Goal: Navigation & Orientation: Find specific page/section

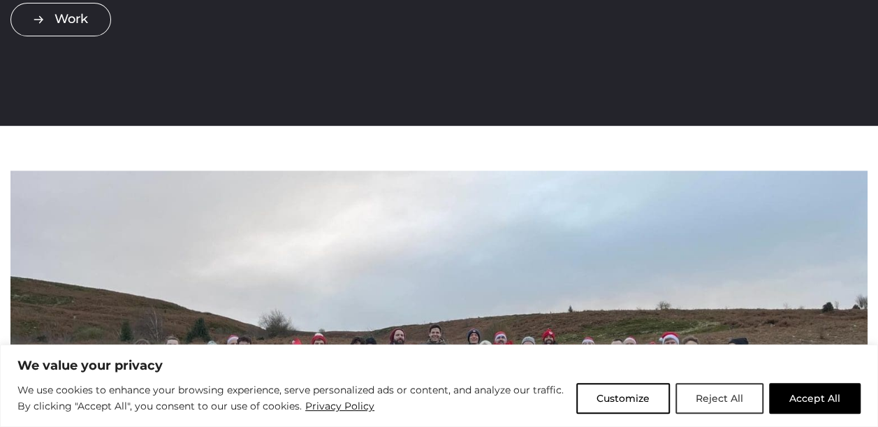
click at [715, 393] on button "Reject All" at bounding box center [720, 398] width 88 height 31
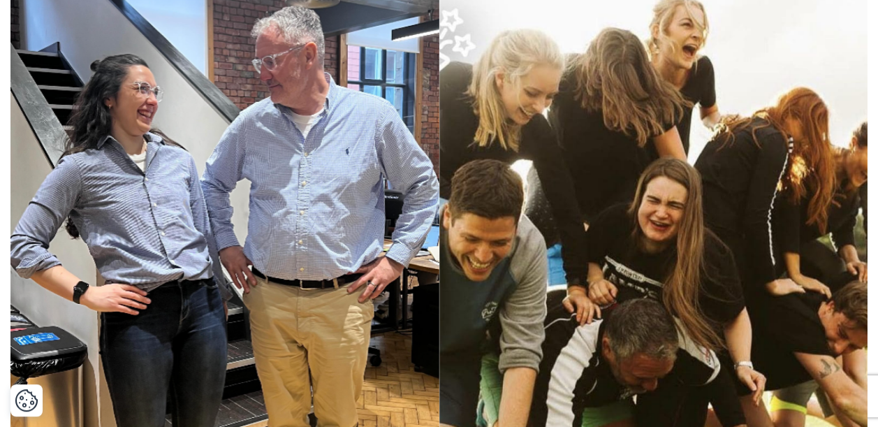
scroll to position [1258, 0]
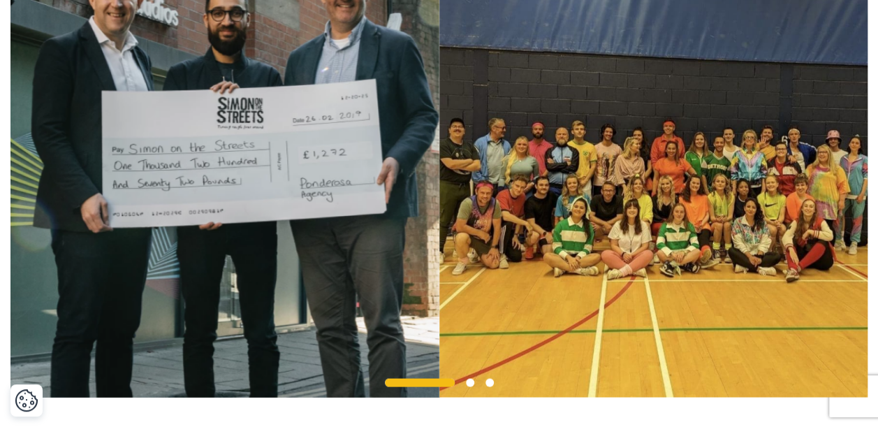
click at [422, 386] on span at bounding box center [420, 382] width 70 height 8
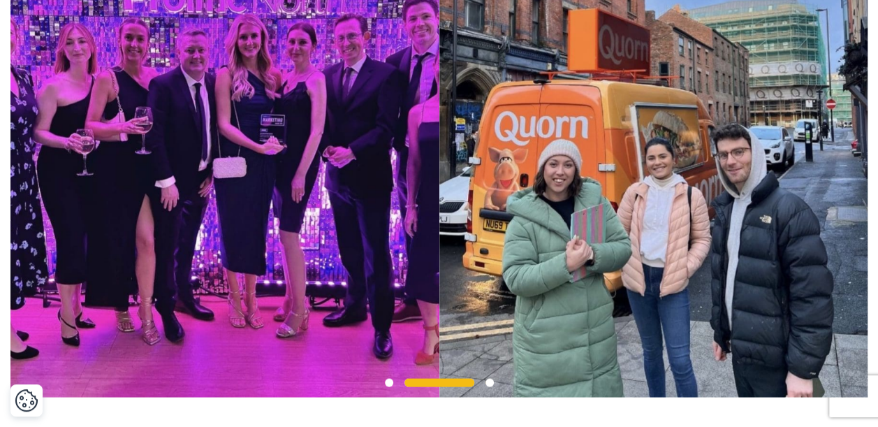
click at [391, 386] on span at bounding box center [389, 382] width 8 height 8
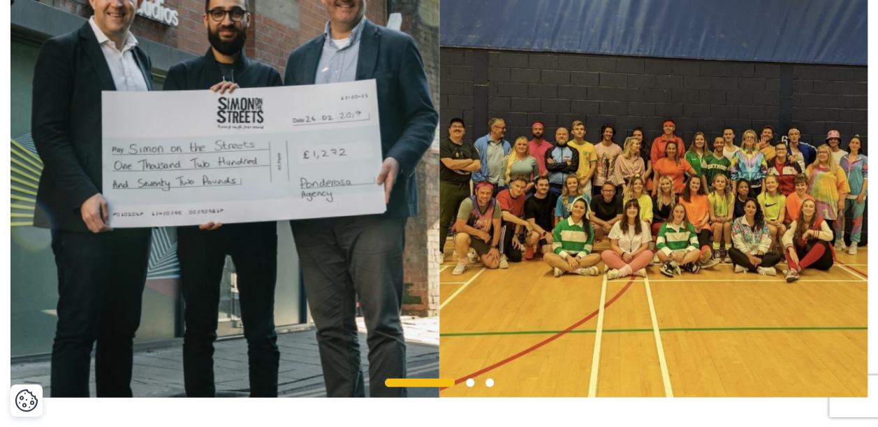
click at [391, 386] on span at bounding box center [420, 382] width 70 height 8
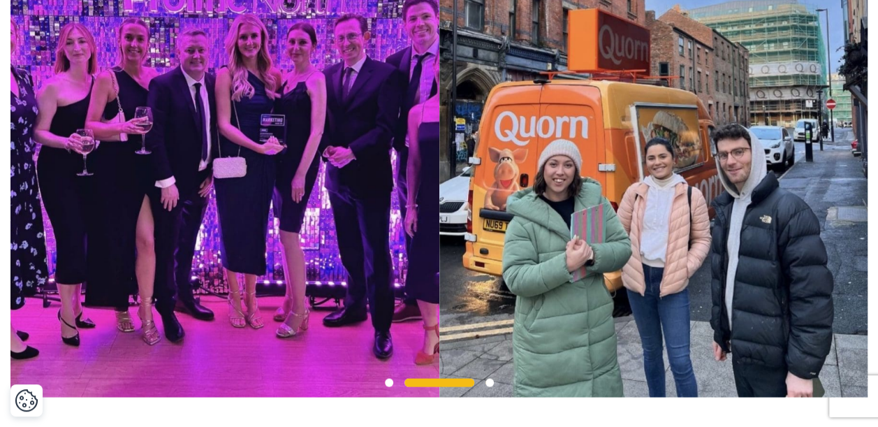
click at [388, 386] on span at bounding box center [389, 382] width 8 height 8
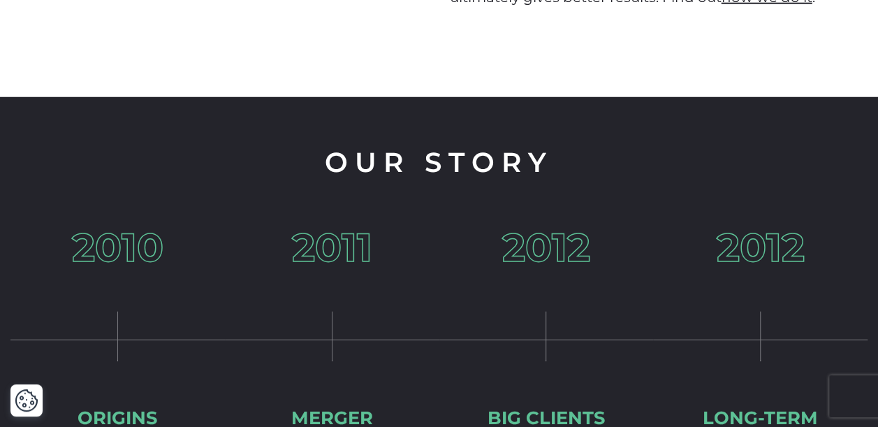
scroll to position [2096, 0]
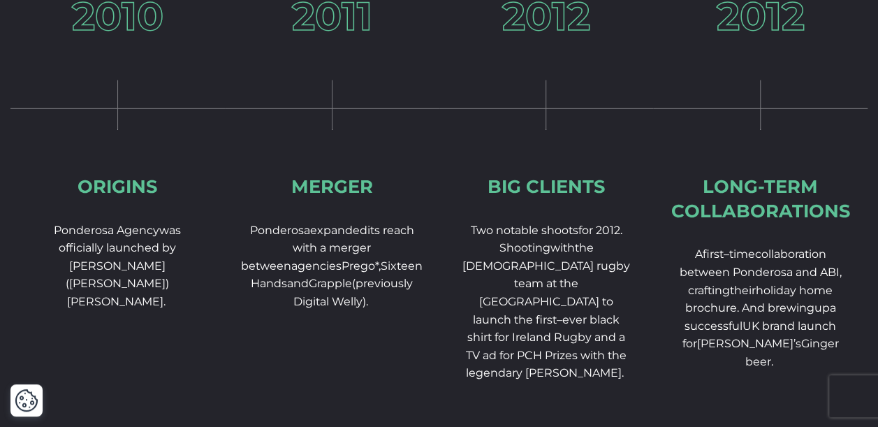
click at [759, 251] on div "2012 Long-term collaborations A first – time collaboration between Ponderosa an…" at bounding box center [760, 229] width 214 height 464
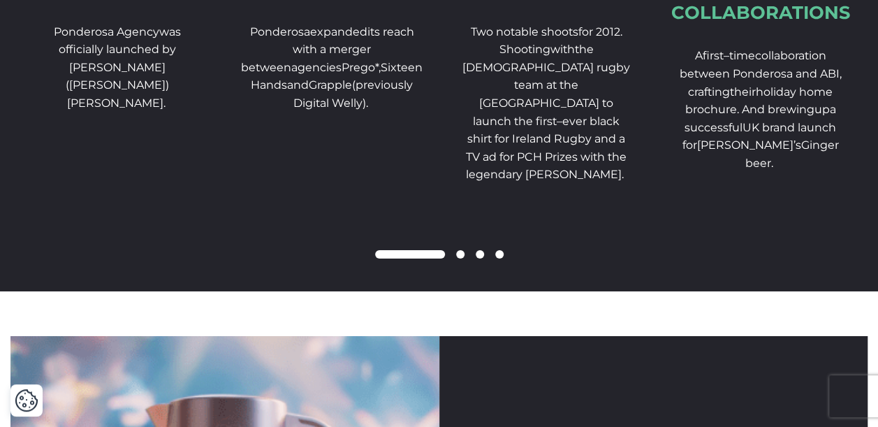
scroll to position [2305, 0]
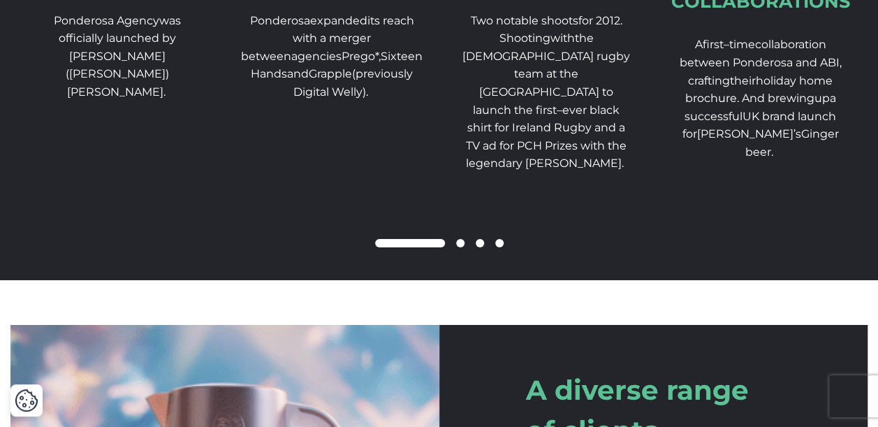
click at [461, 247] on span at bounding box center [460, 243] width 8 height 8
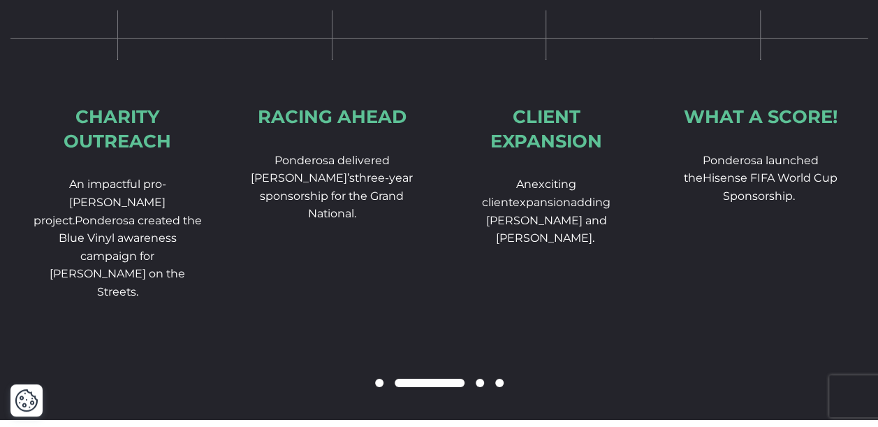
scroll to position [2096, 0]
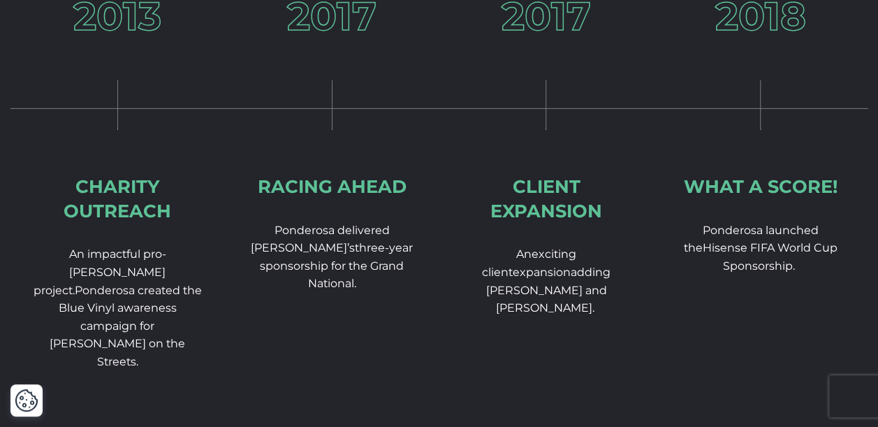
click at [571, 270] on span "expansion" at bounding box center [542, 271] width 58 height 13
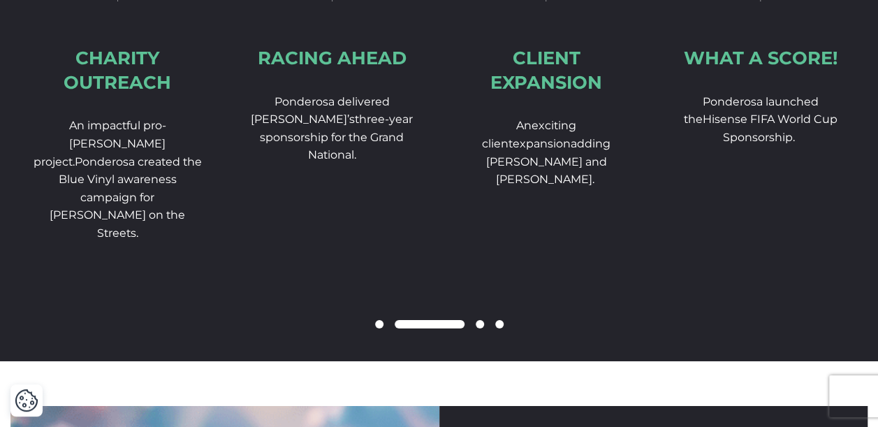
scroll to position [2236, 0]
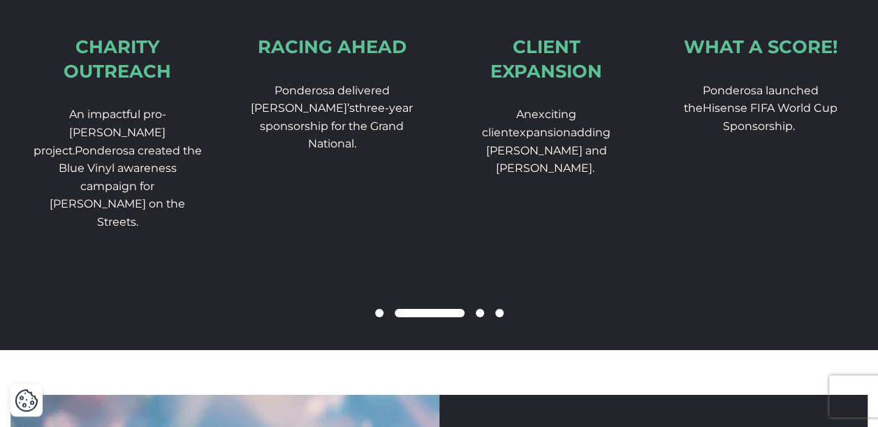
click at [479, 317] on span at bounding box center [480, 313] width 8 height 8
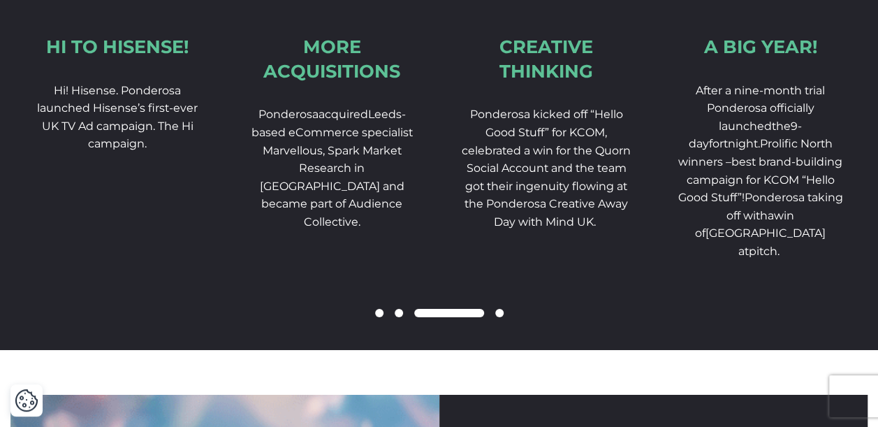
click at [503, 322] on div at bounding box center [438, 313] width 857 height 17
click at [501, 317] on span at bounding box center [499, 313] width 8 height 8
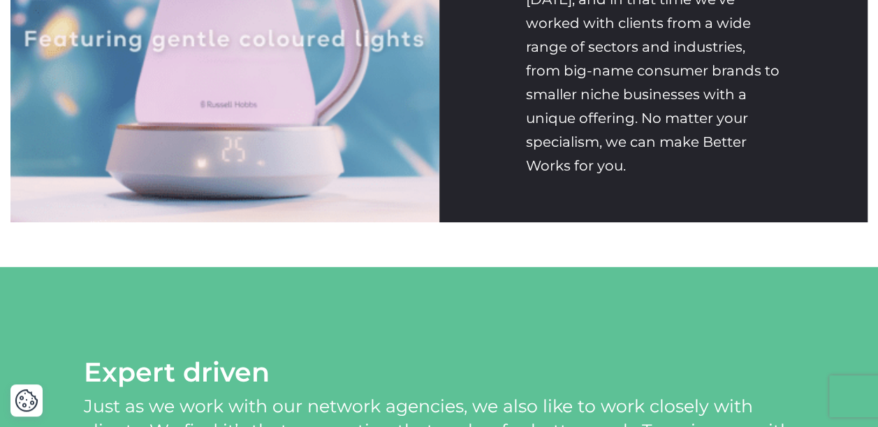
scroll to position [3074, 0]
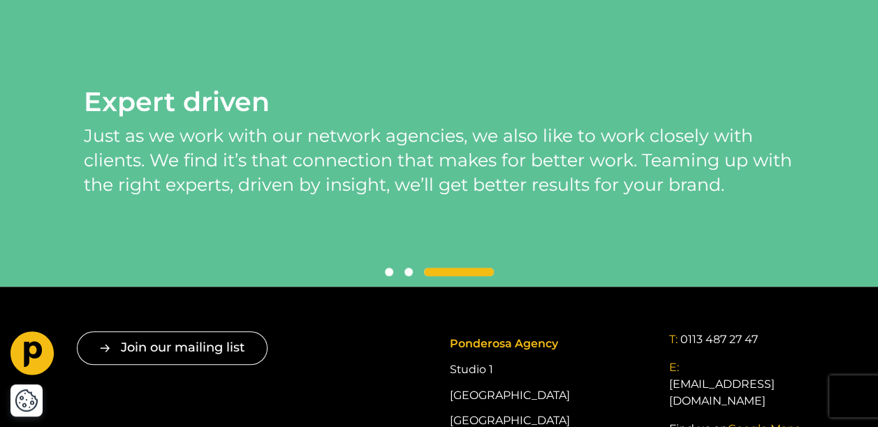
click at [388, 276] on span at bounding box center [389, 272] width 8 height 8
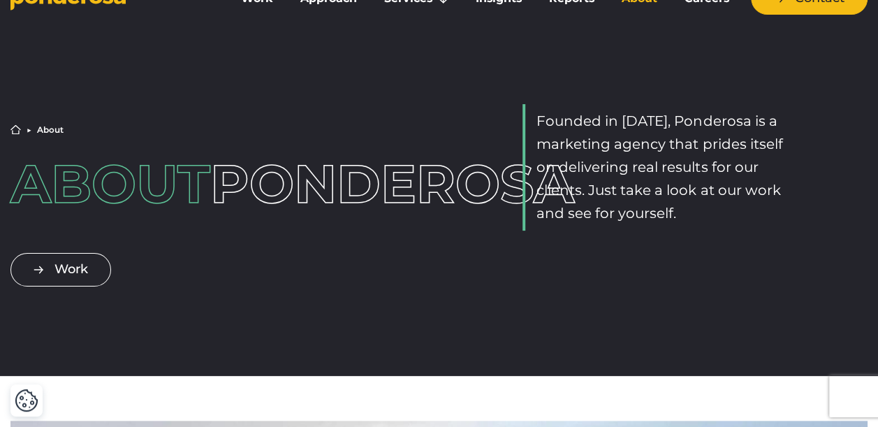
scroll to position [0, 0]
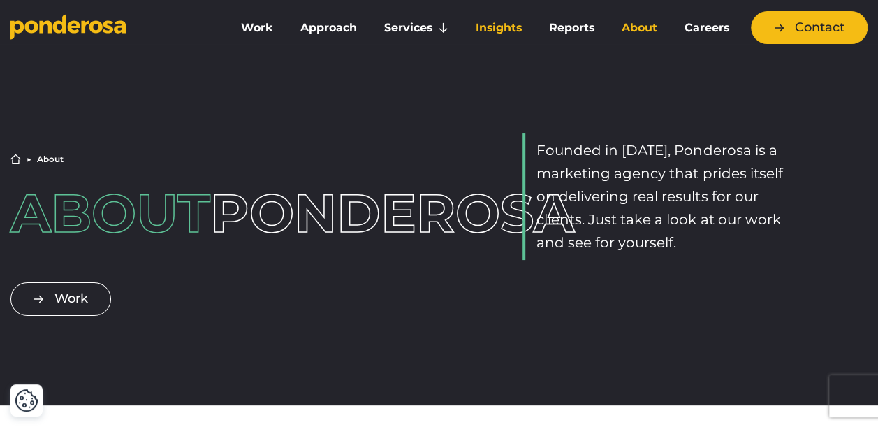
click at [482, 27] on link "Insights" at bounding box center [499, 27] width 68 height 29
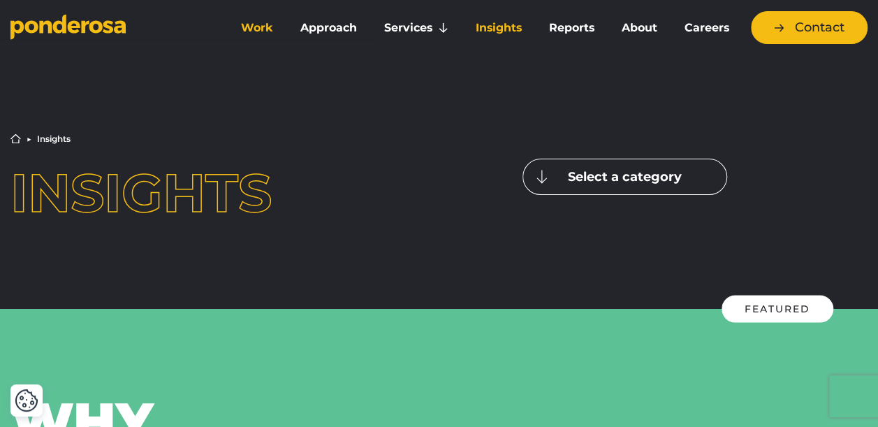
click at [254, 31] on link "Work" at bounding box center [257, 27] width 54 height 29
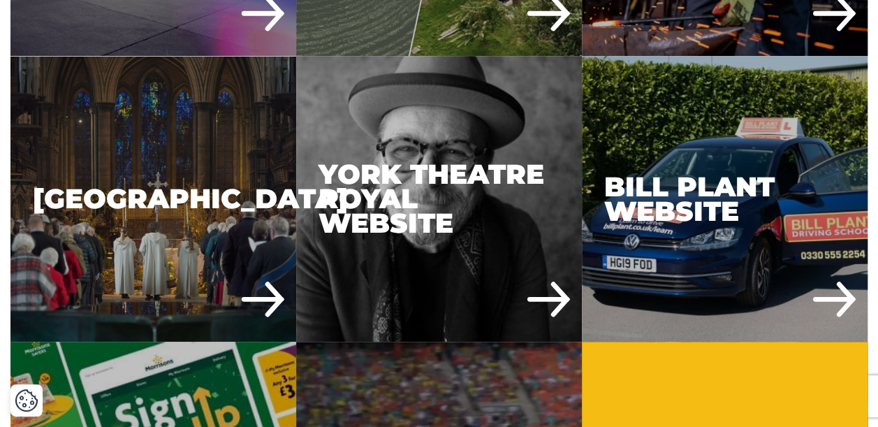
scroll to position [3703, 0]
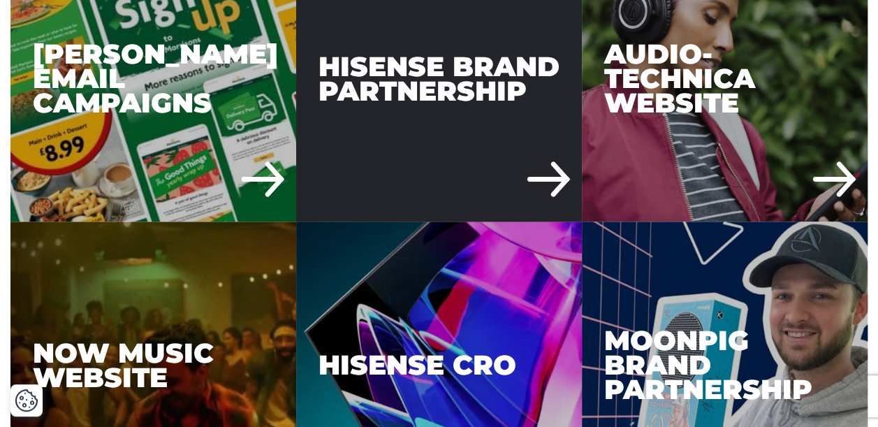
click at [537, 173] on div "Hisense Brand Partnership" at bounding box center [439, 79] width 286 height 286
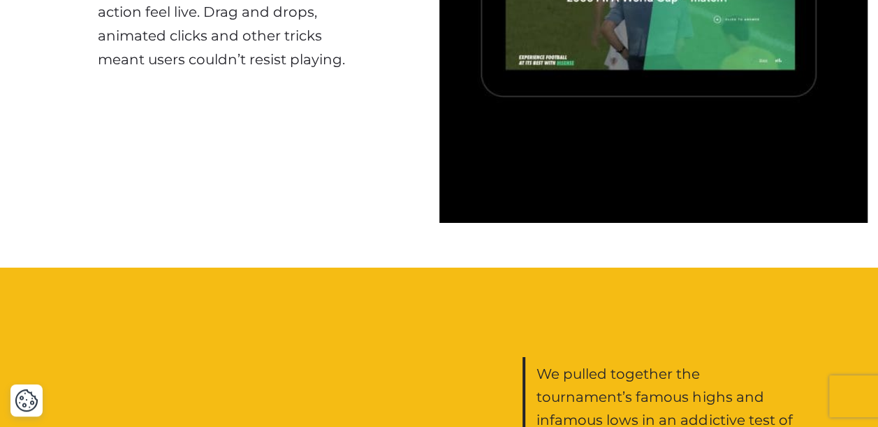
scroll to position [2725, 0]
